Goal: Task Accomplishment & Management: Manage account settings

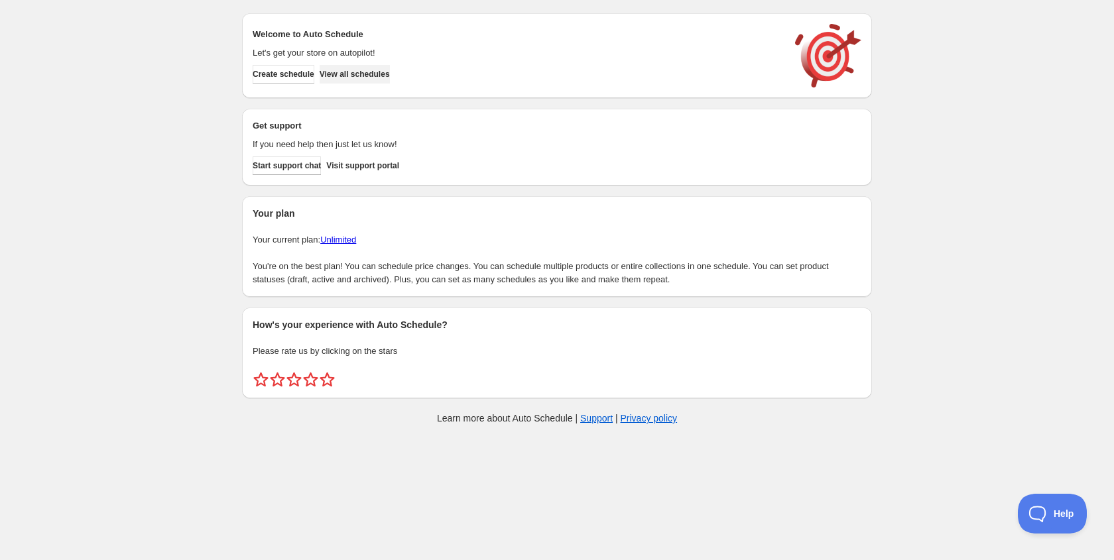
click at [390, 82] on button "View all schedules" at bounding box center [355, 74] width 70 height 19
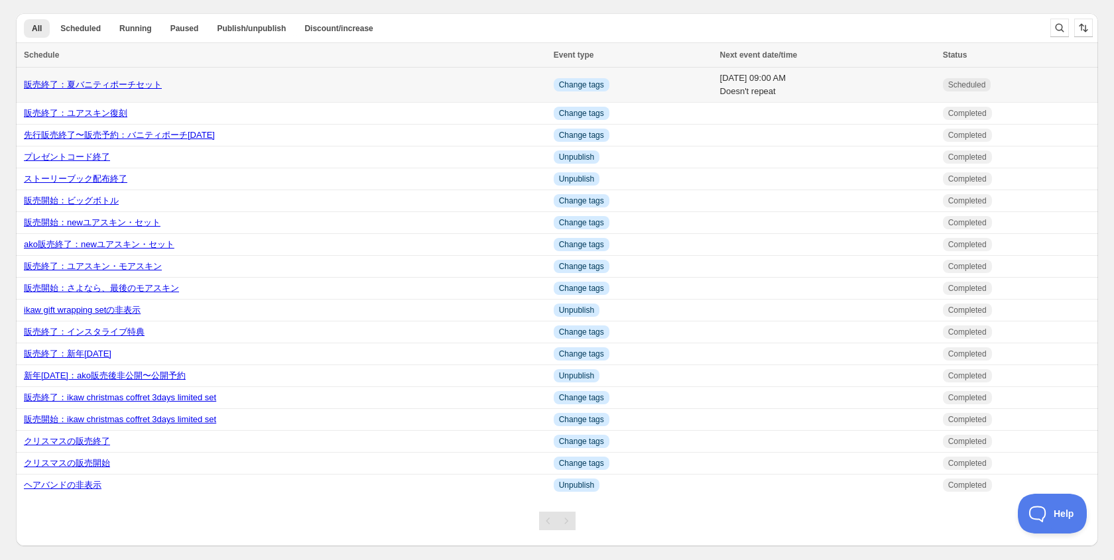
click at [82, 82] on link "販売終了：夏バニティポーチセット" at bounding box center [93, 85] width 138 height 10
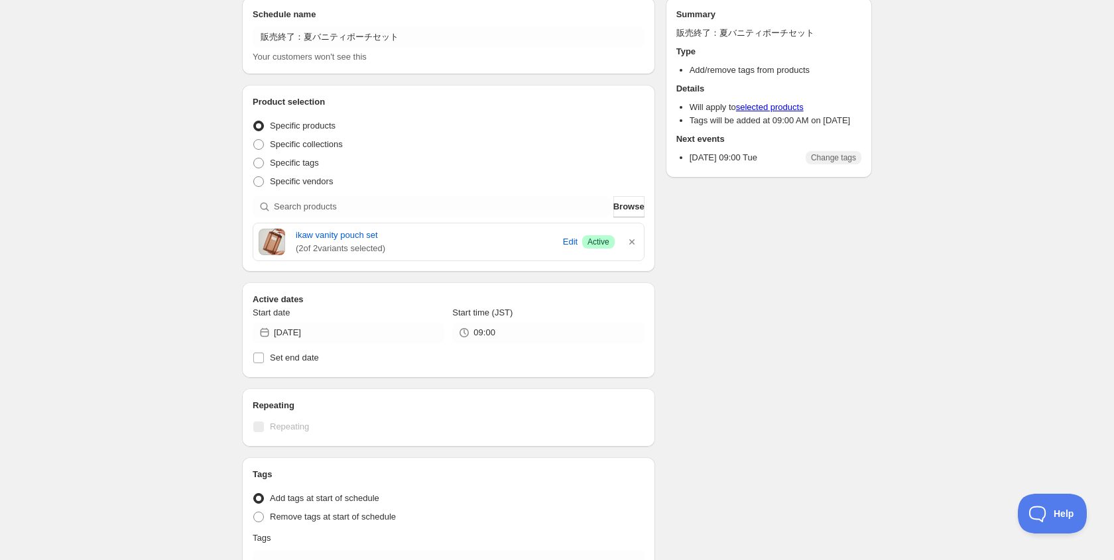
scroll to position [56, 0]
